Goal: Information Seeking & Learning: Check status

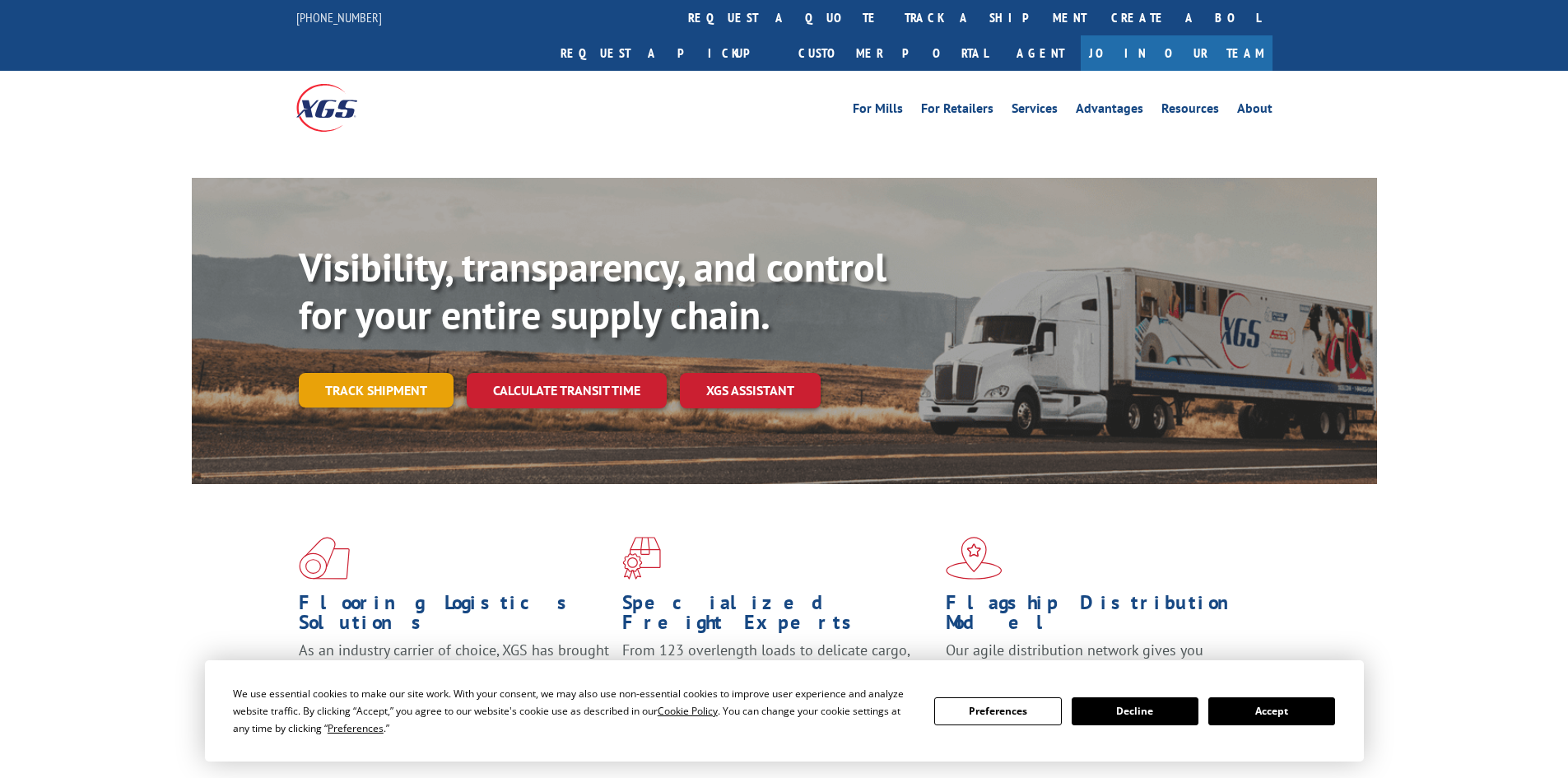
click at [398, 372] on link "Track shipment" at bounding box center [375, 389] width 155 height 35
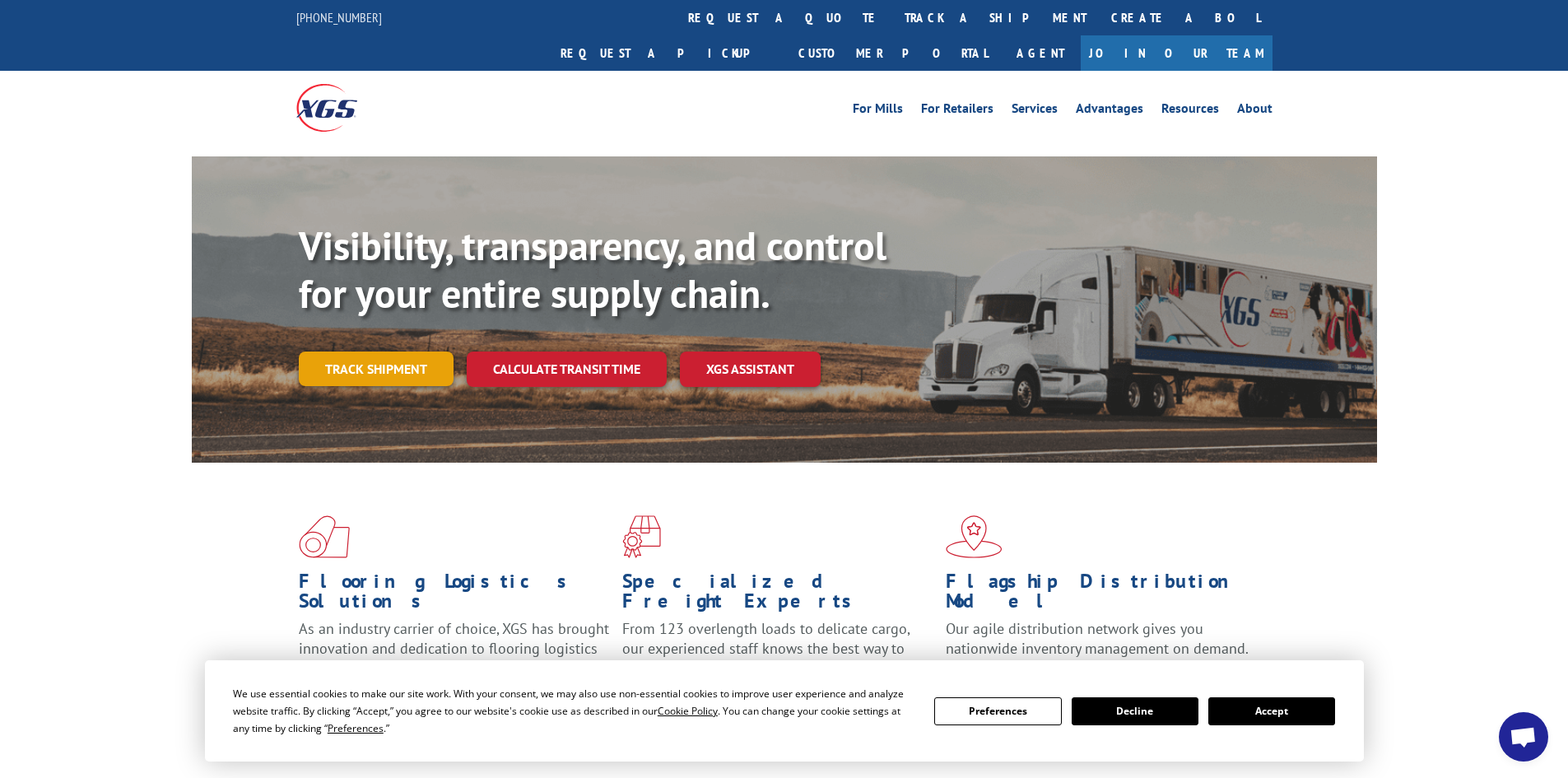
click at [346, 351] on link "Track shipment" at bounding box center [375, 368] width 155 height 35
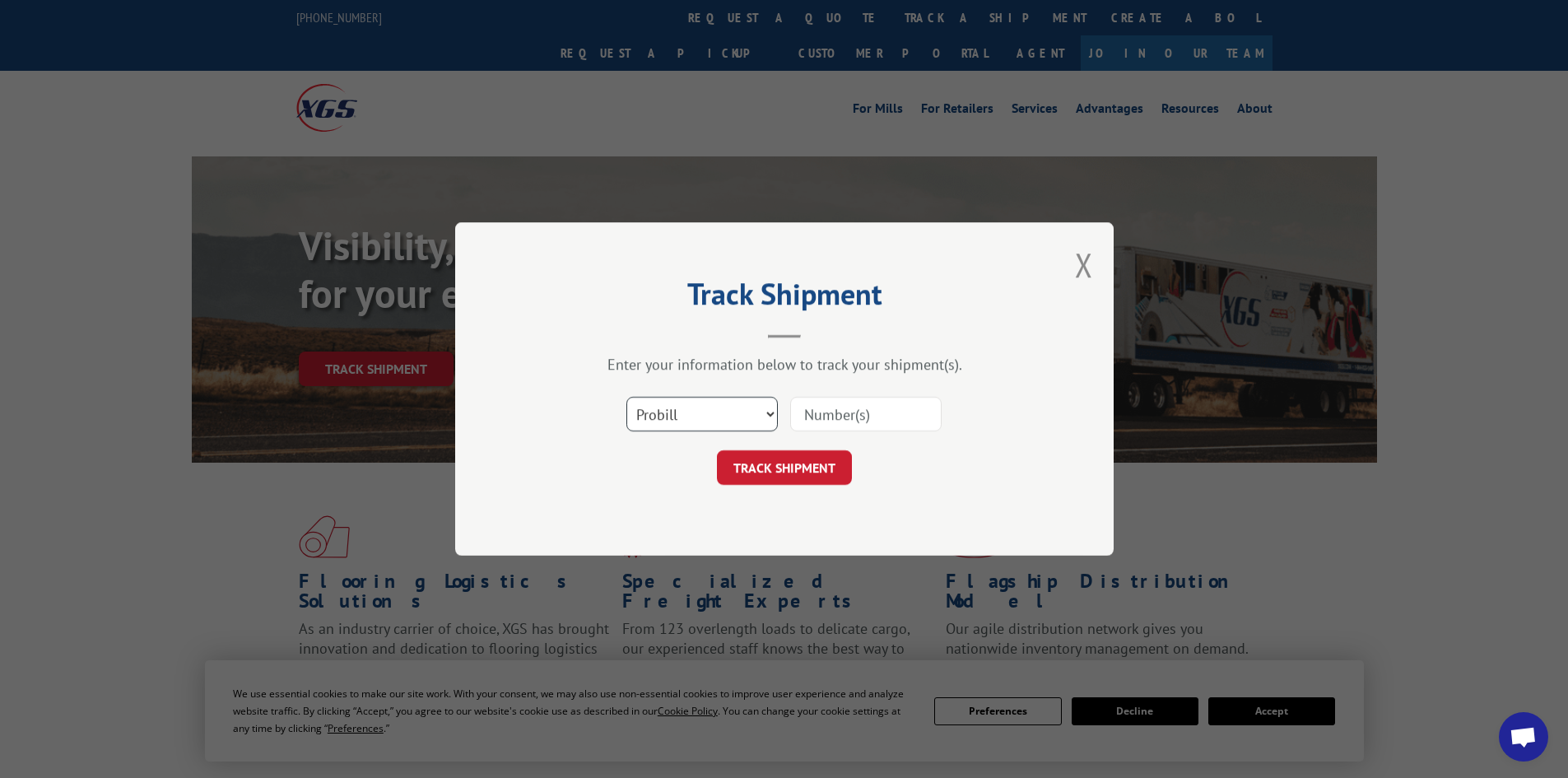
click at [667, 410] on select "Select category... Probill BOL PO" at bounding box center [702, 414] width 152 height 35
select select "bol"
click at [626, 397] on select "Select category... Probill BOL PO" at bounding box center [702, 414] width 152 height 35
click at [826, 406] on input at bounding box center [866, 414] width 152 height 35
type input "5998200"
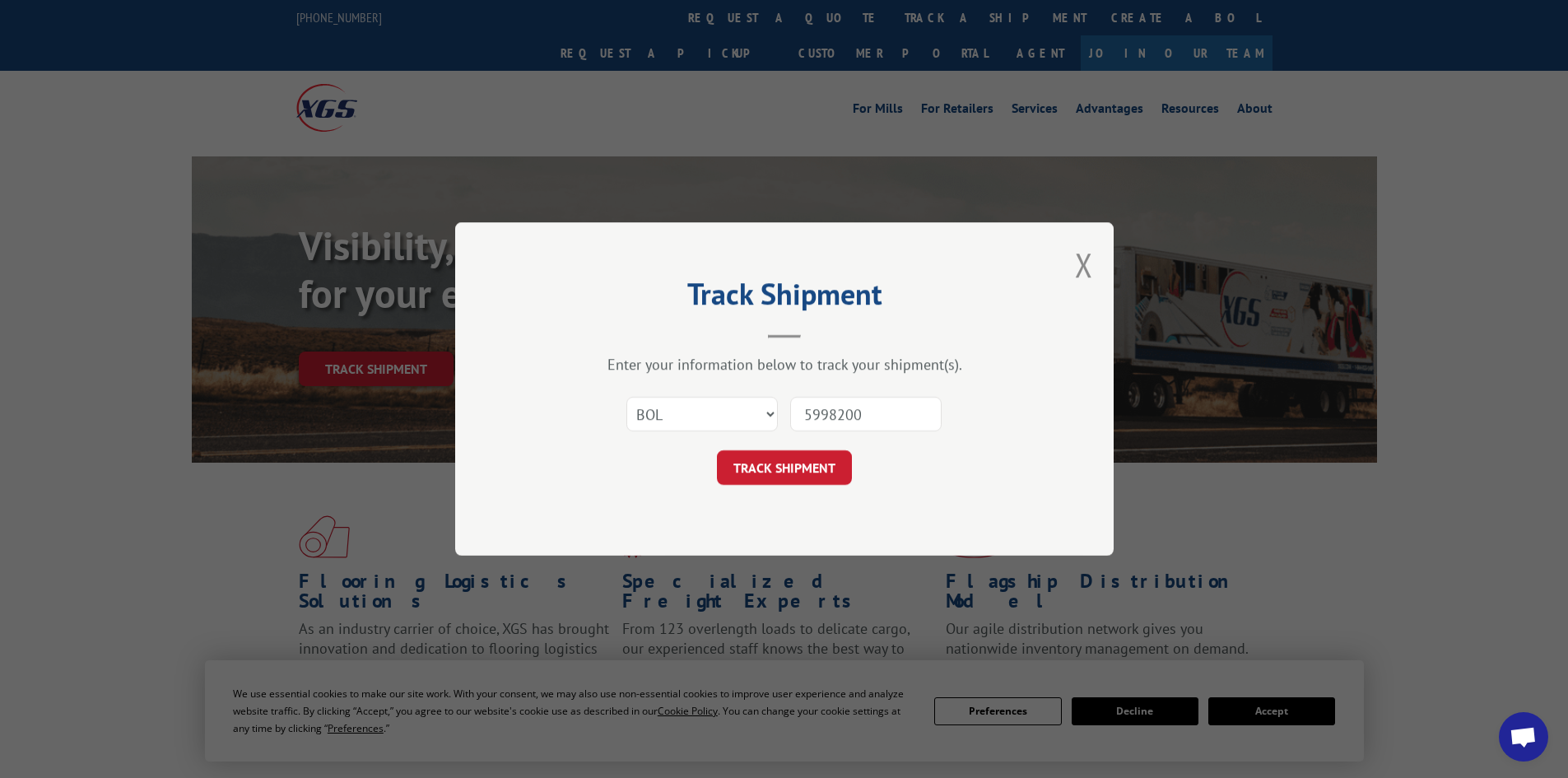
click button "TRACK SHIPMENT" at bounding box center [784, 467] width 135 height 35
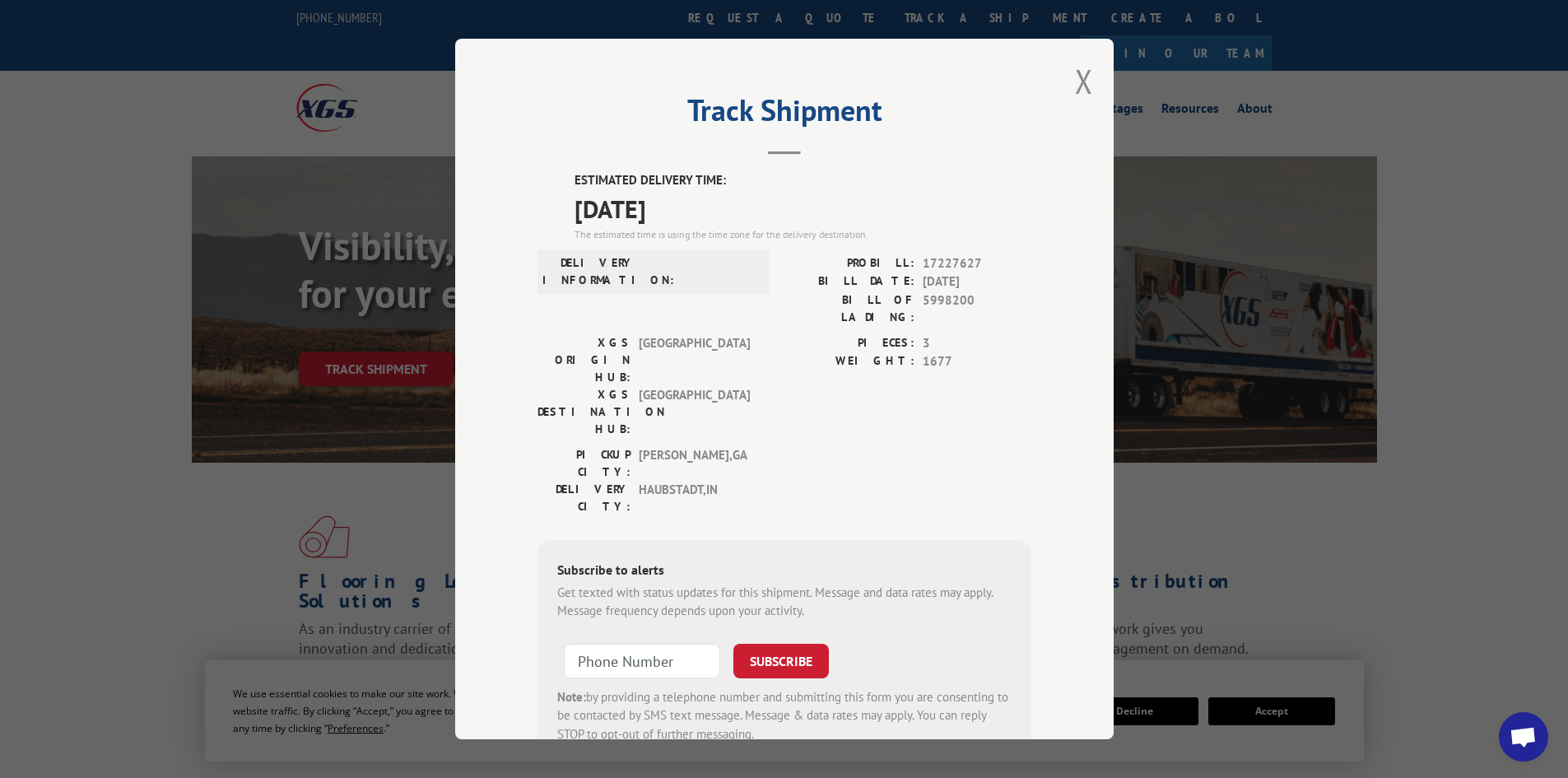
click at [820, 446] on div "PICKUP CITY: [GEOGRAPHIC_DATA] , [GEOGRAPHIC_DATA]: [GEOGRAPHIC_DATA] , [GEOGRA…" at bounding box center [784, 484] width 494 height 78
click at [1081, 76] on button "Close modal" at bounding box center [1084, 80] width 18 height 44
